Goal: Information Seeking & Learning: Learn about a topic

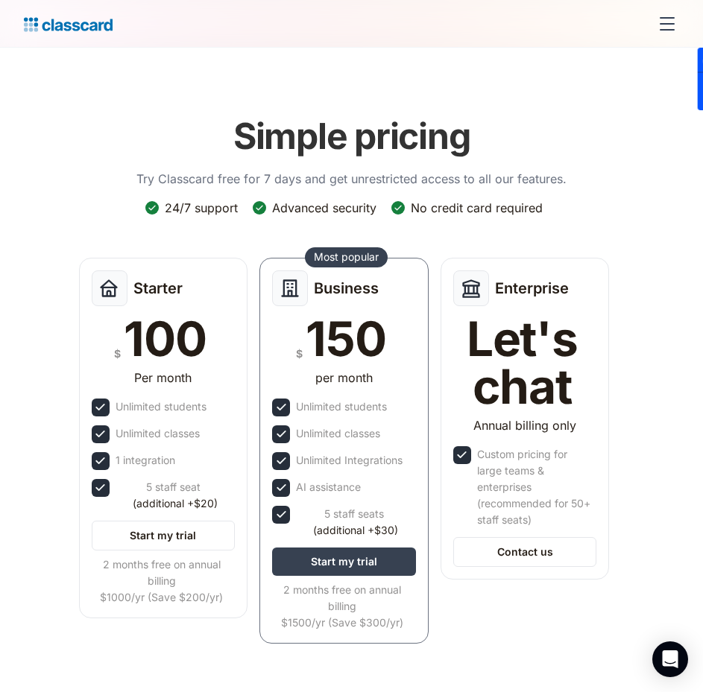
click at [66, 28] on img "home" at bounding box center [68, 24] width 89 height 21
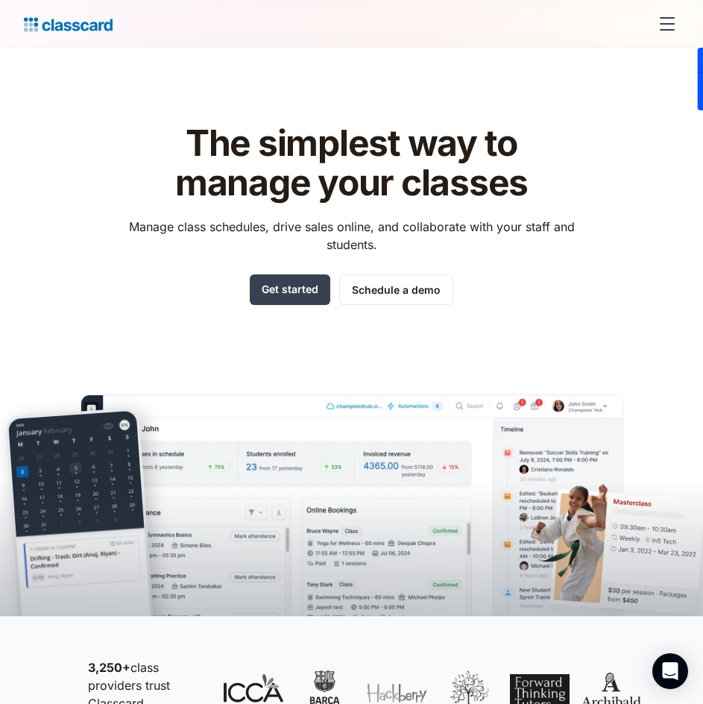
click at [666, 17] on div "menu" at bounding box center [667, 17] width 15 height 1
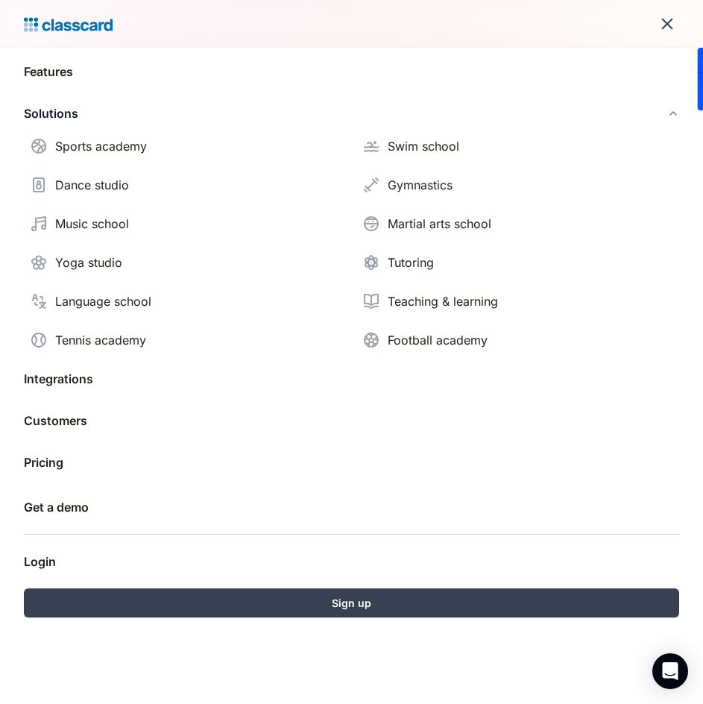
click at [62, 113] on div "Solutions" at bounding box center [51, 113] width 54 height 18
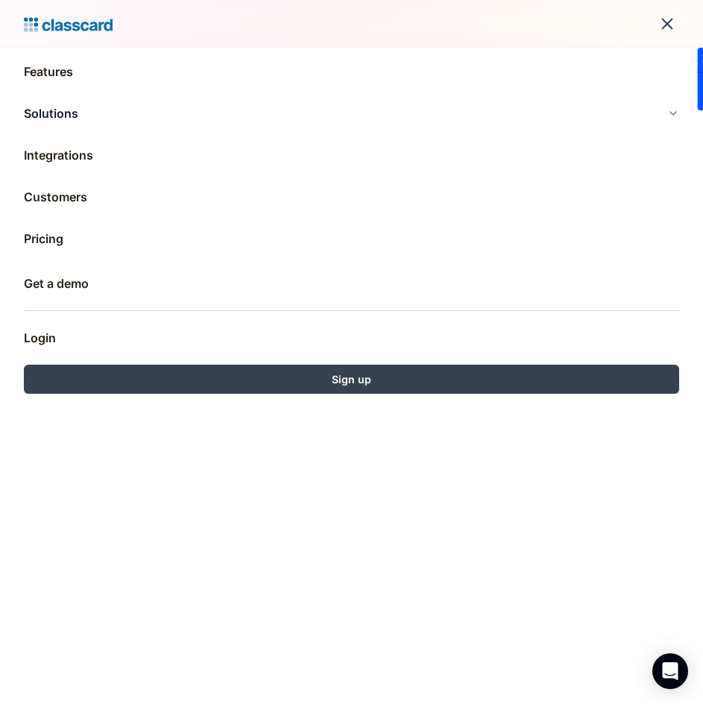
click at [63, 113] on div "Solutions" at bounding box center [51, 113] width 54 height 18
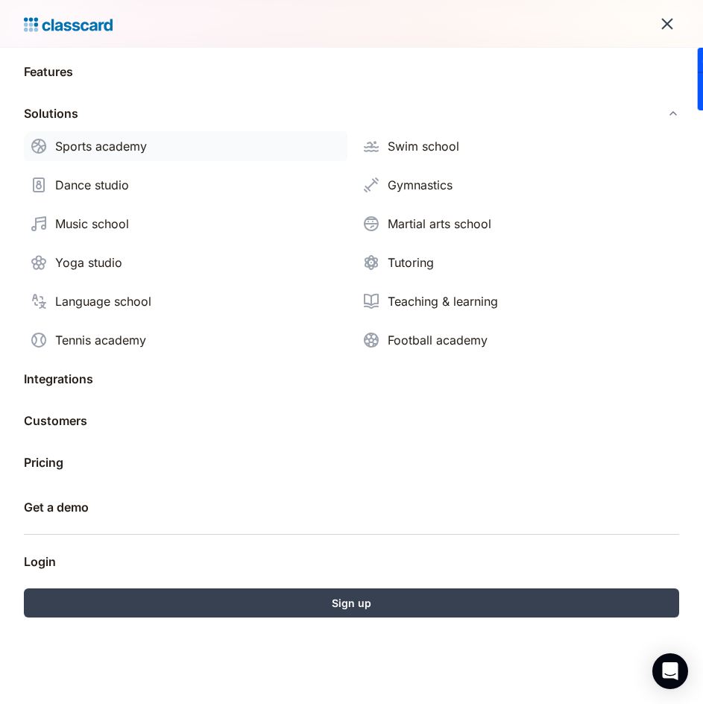
click at [92, 142] on div "Sports academy" at bounding box center [101, 146] width 92 height 18
